Goal: Check status

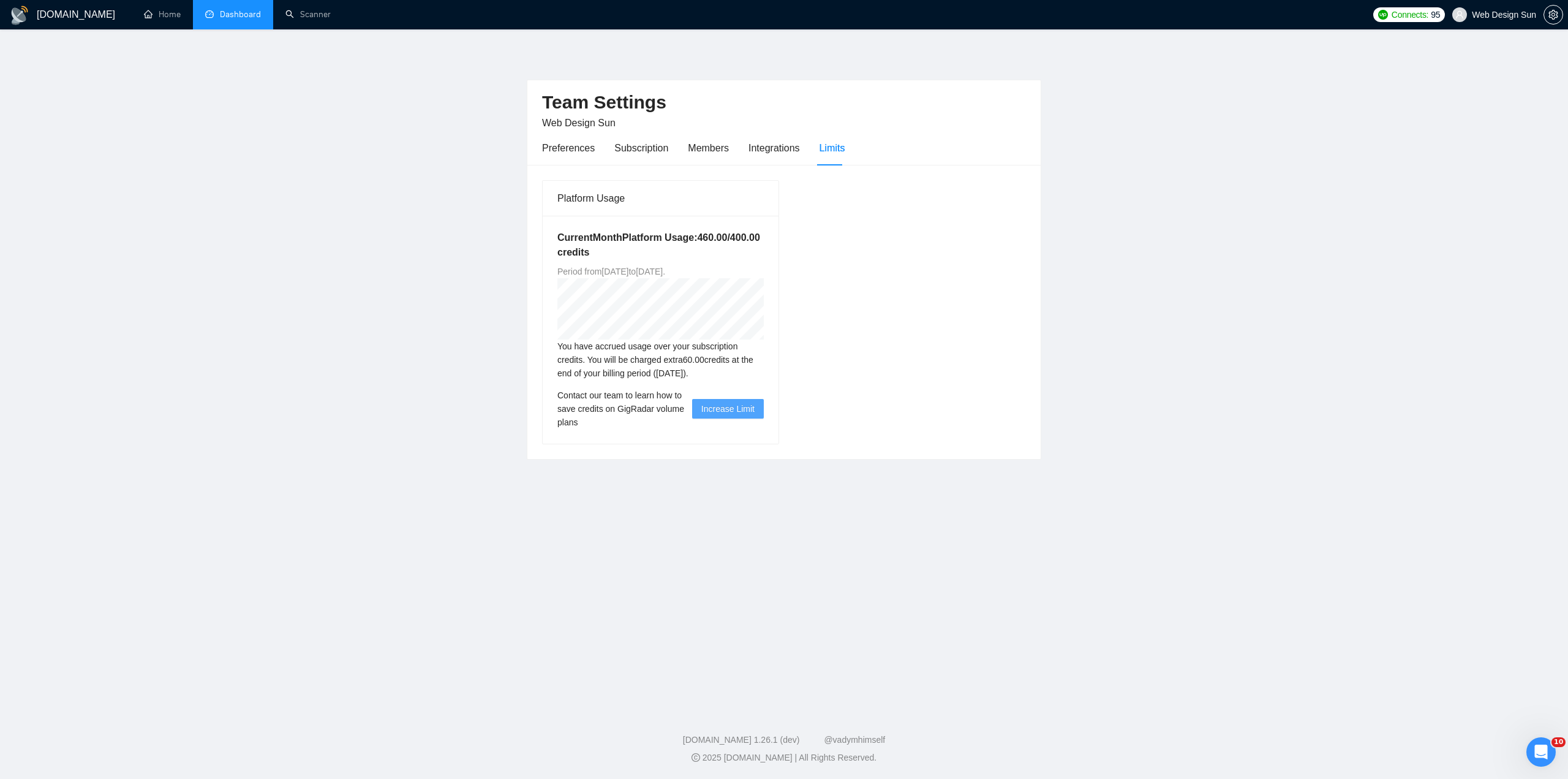
click at [228, 17] on link "Dashboard" at bounding box center [233, 14] width 56 height 10
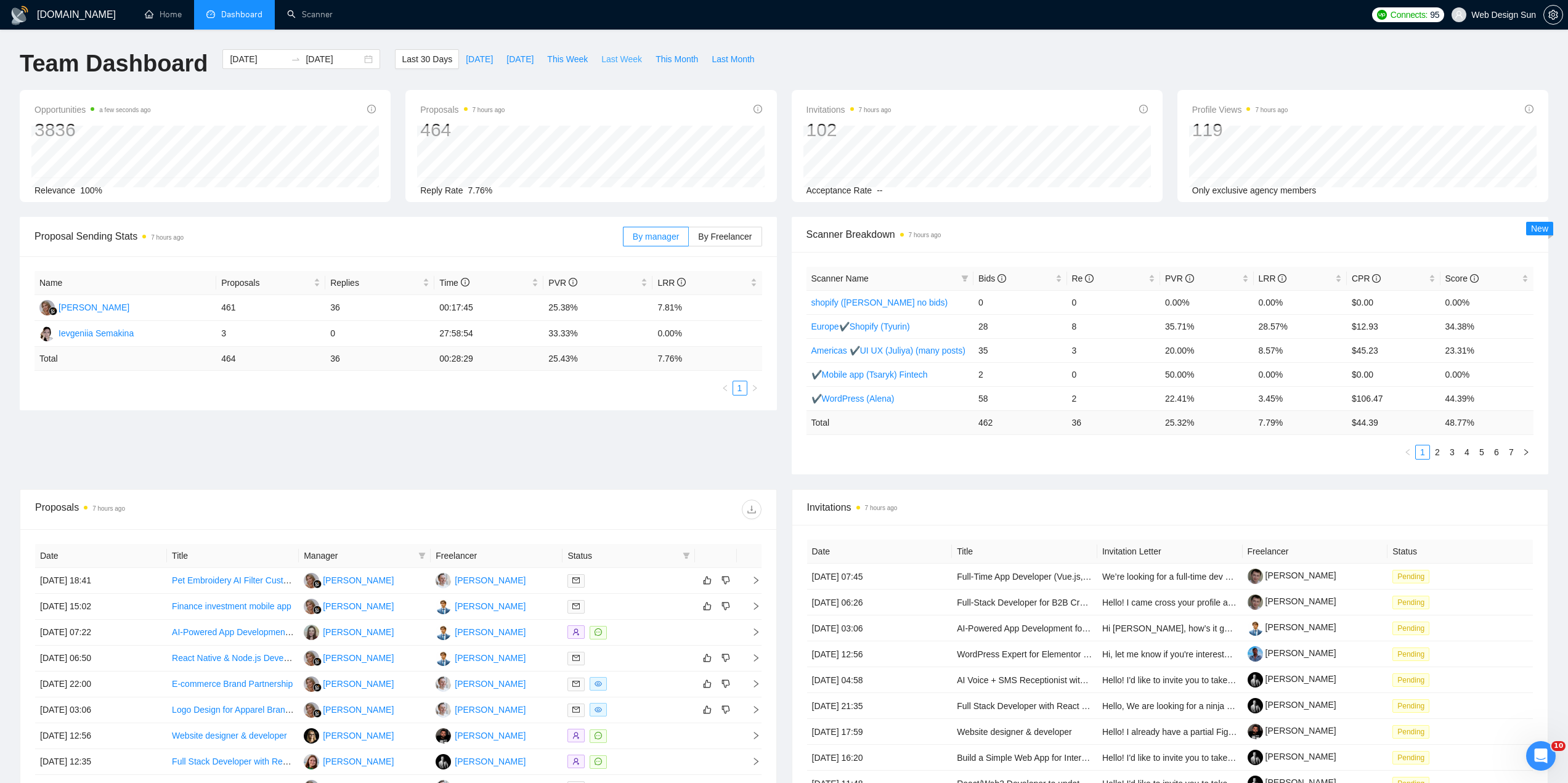
click at [605, 58] on span "Last Week" at bounding box center [622, 59] width 41 height 14
type input "2025-10-06"
type input "2025-10-12"
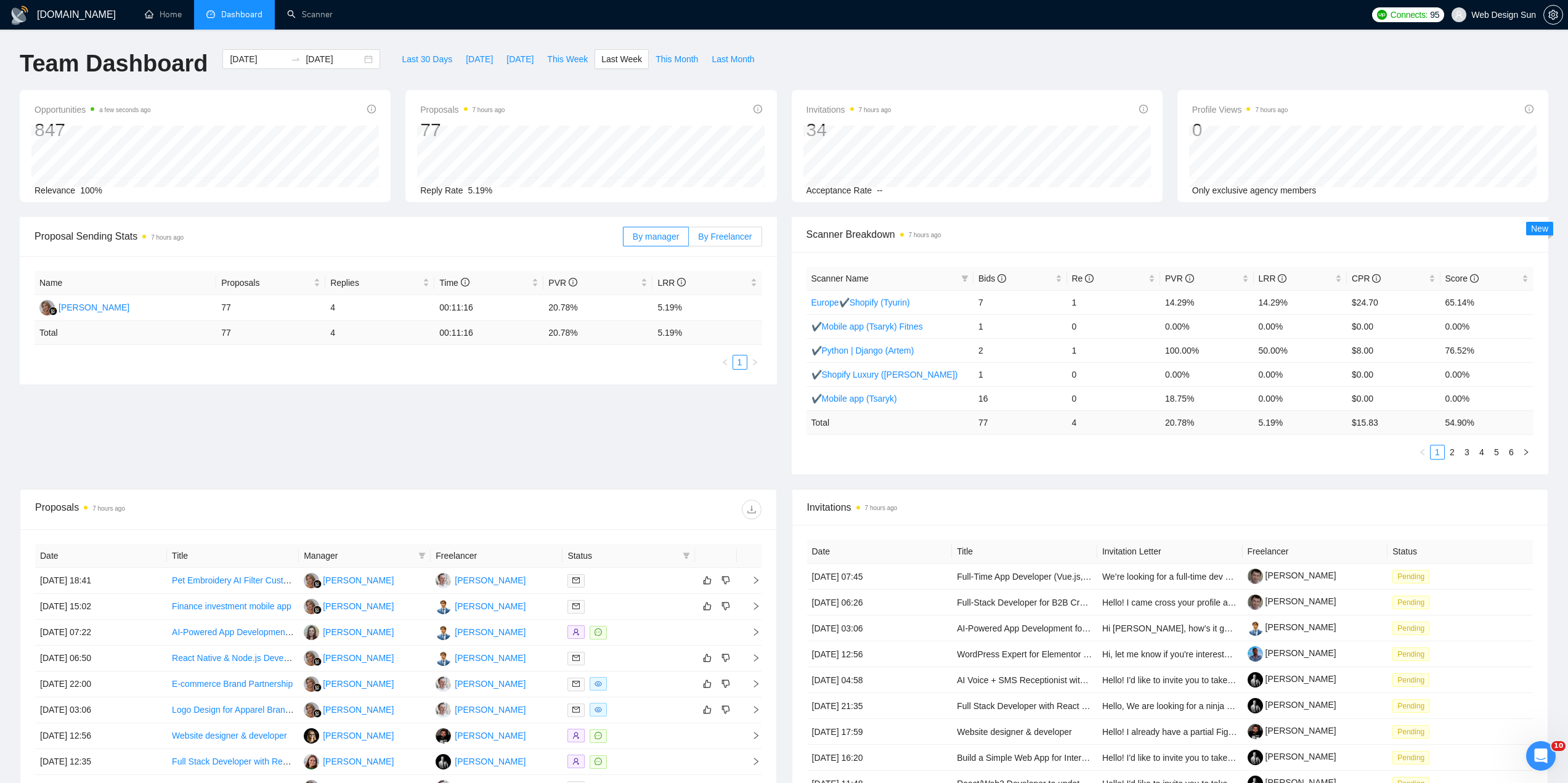
click at [726, 235] on span "By Freelancer" at bounding box center [724, 236] width 54 height 10
click at [689, 240] on input "By Freelancer" at bounding box center [689, 240] width 0 height 0
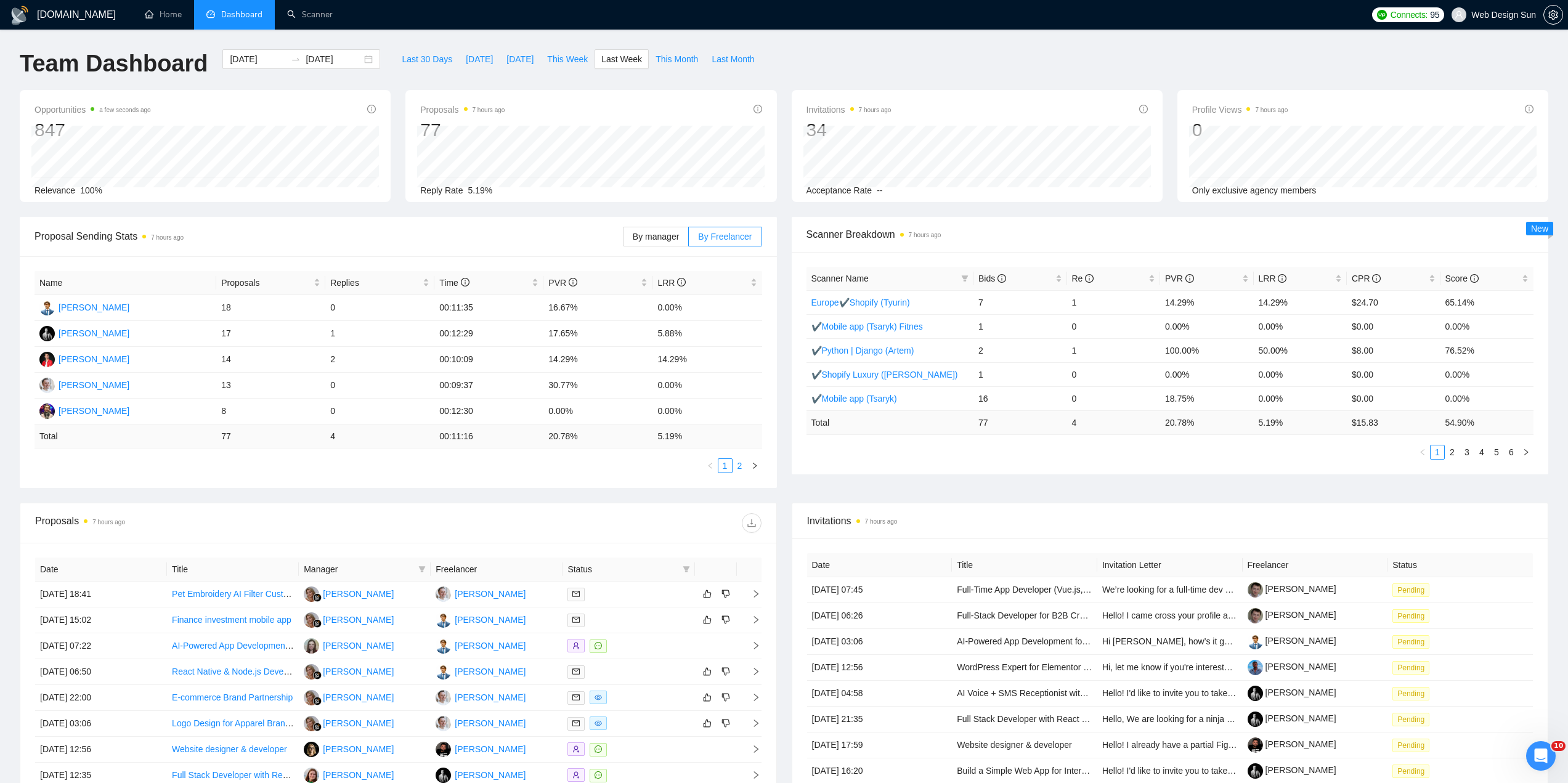
click at [744, 466] on link "2" at bounding box center [740, 466] width 14 height 14
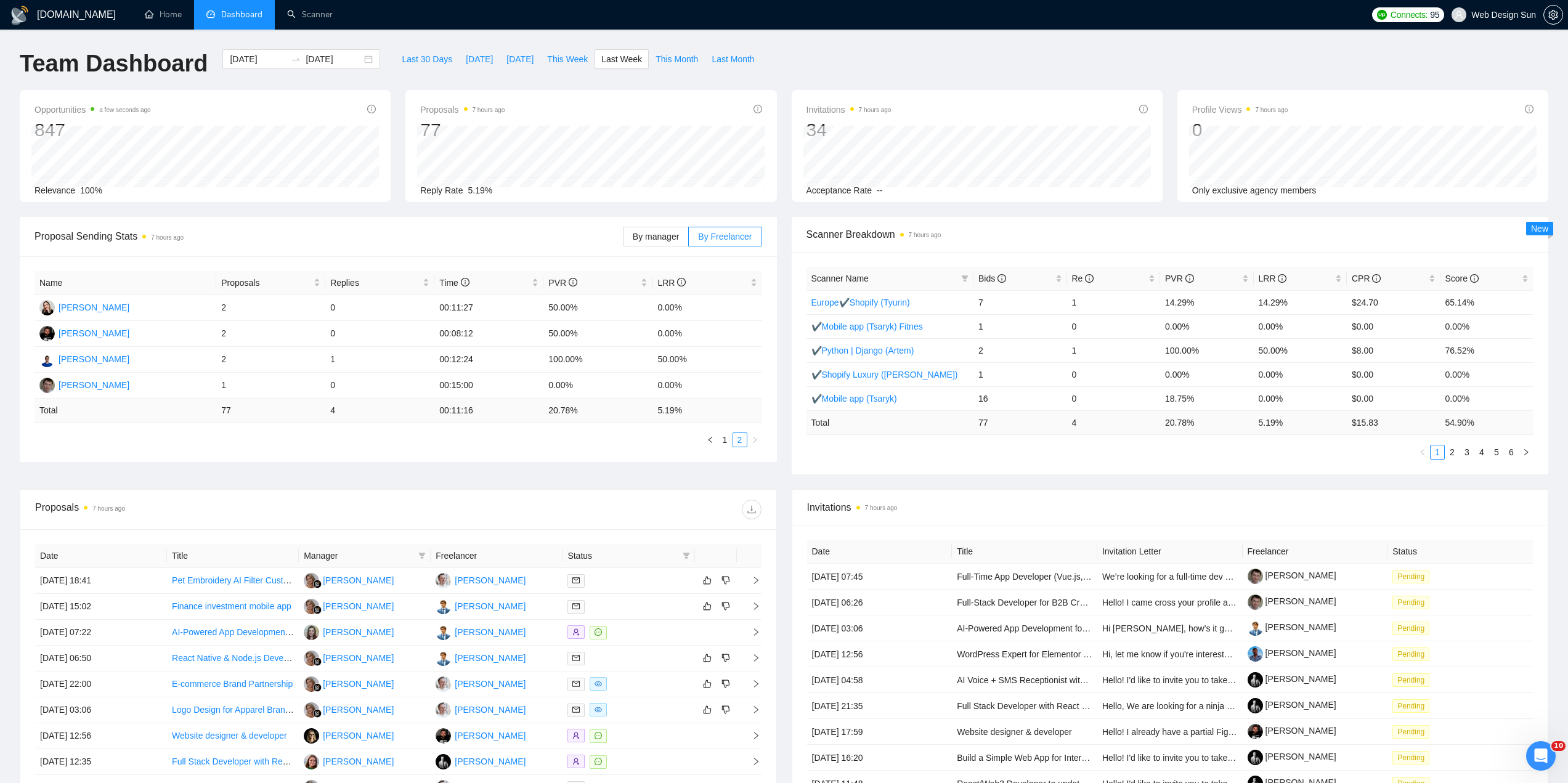
click at [728, 441] on link "1" at bounding box center [725, 440] width 14 height 14
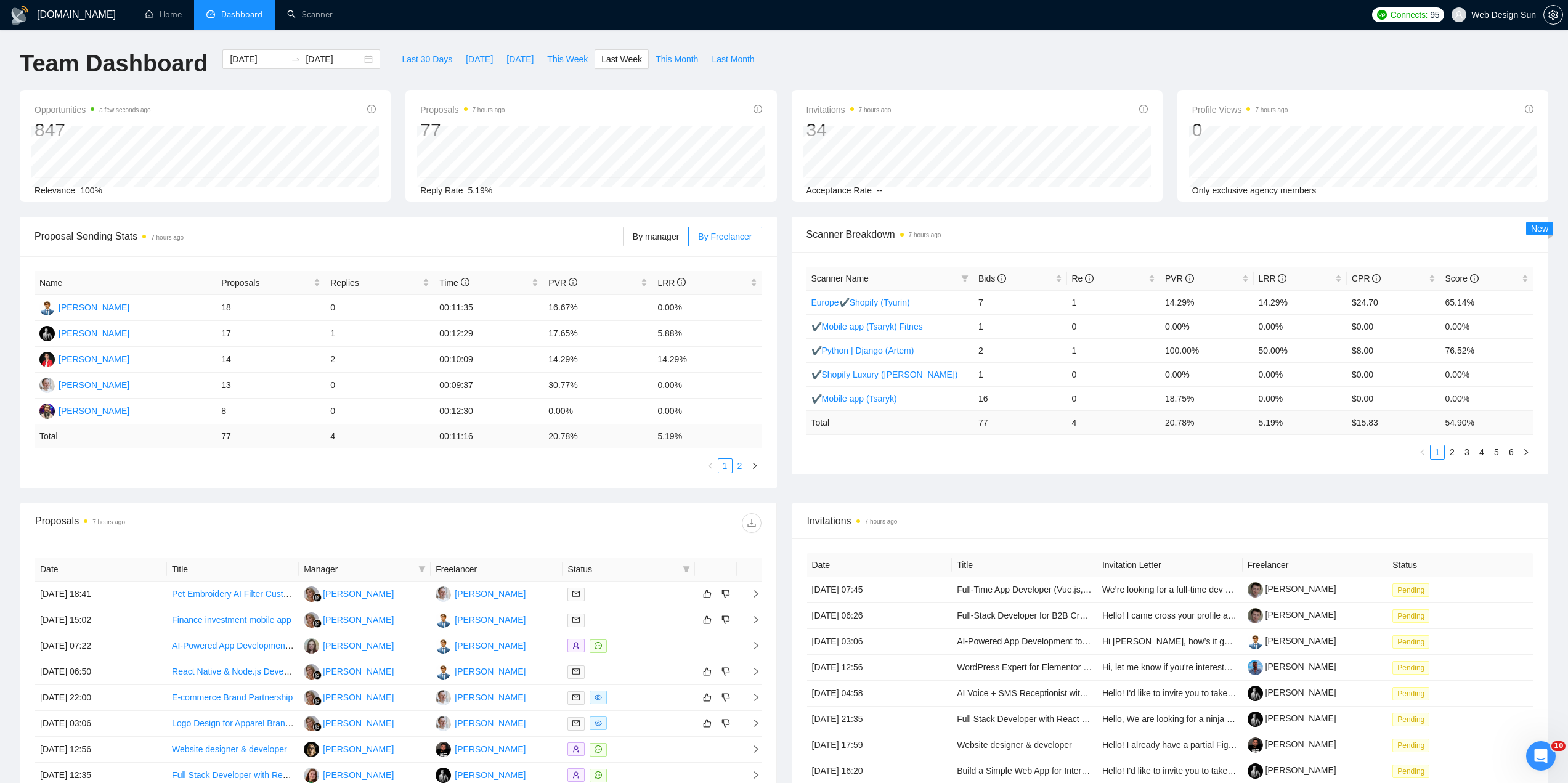
click at [745, 465] on link "2" at bounding box center [740, 466] width 14 height 14
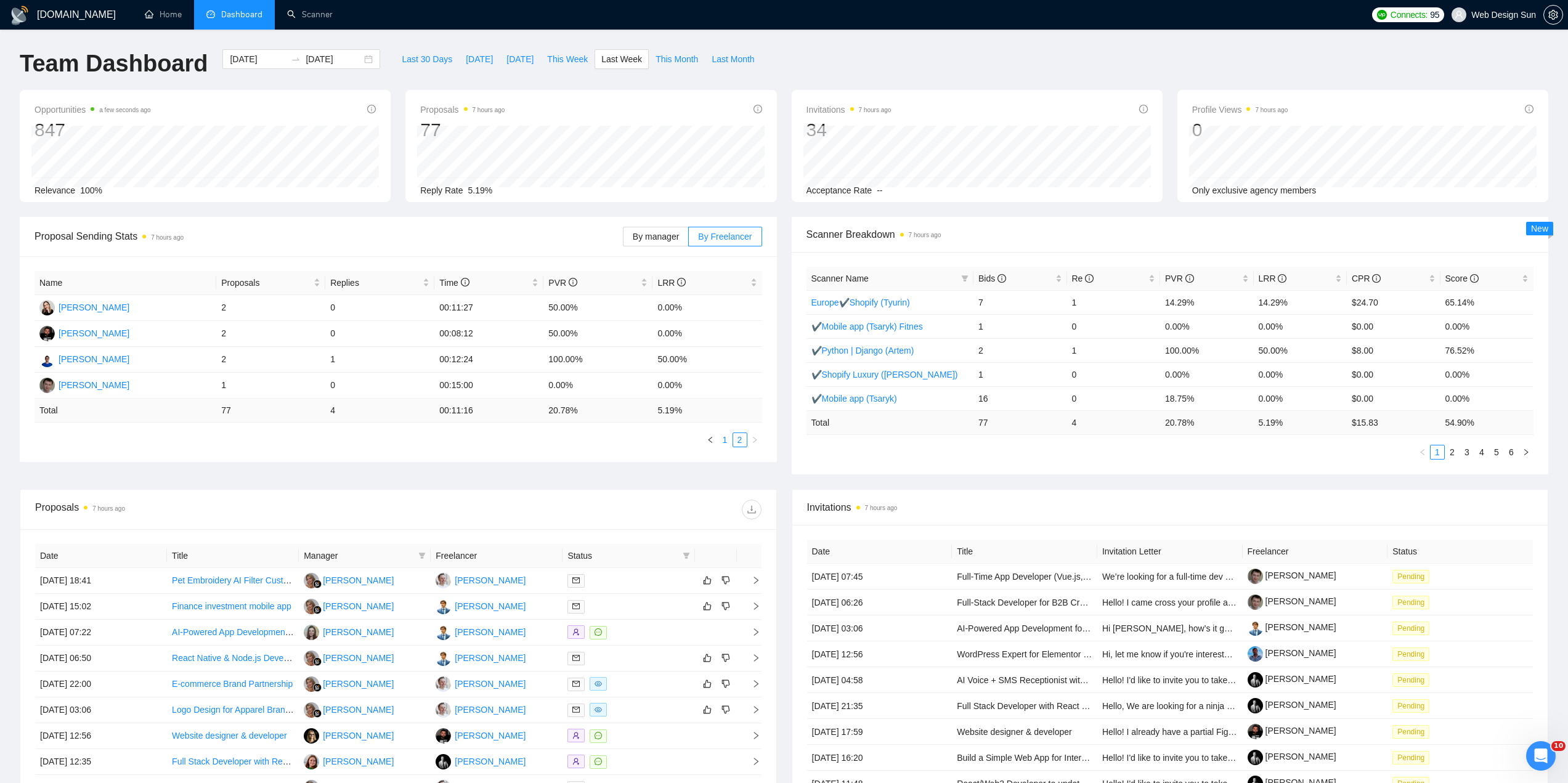
click at [729, 442] on link "1" at bounding box center [725, 440] width 14 height 14
